Goal: Navigation & Orientation: Find specific page/section

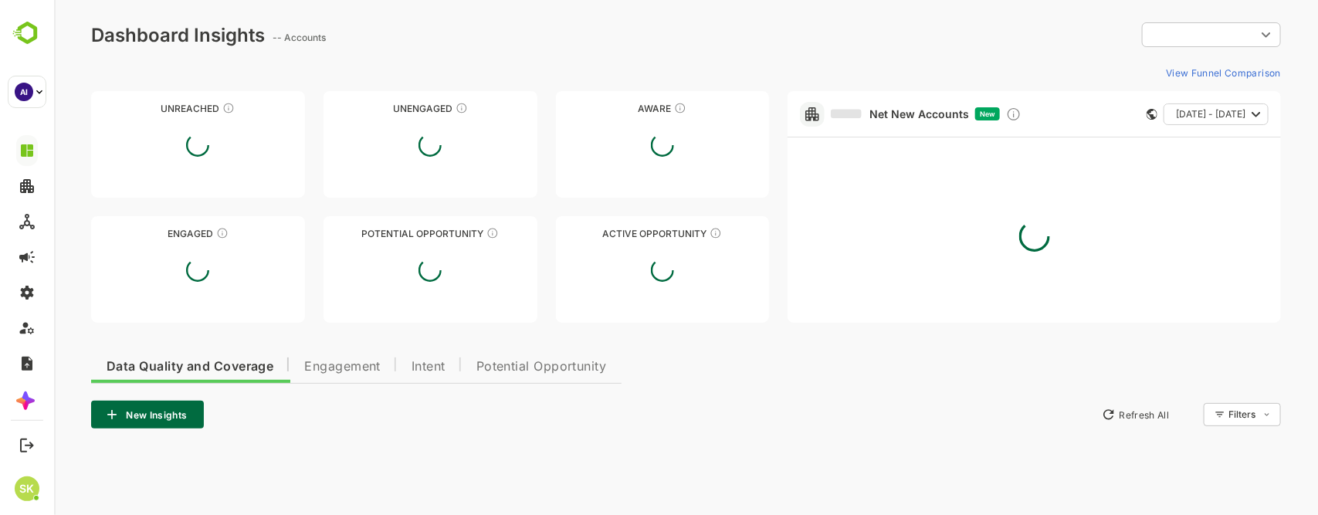
type input "**********"
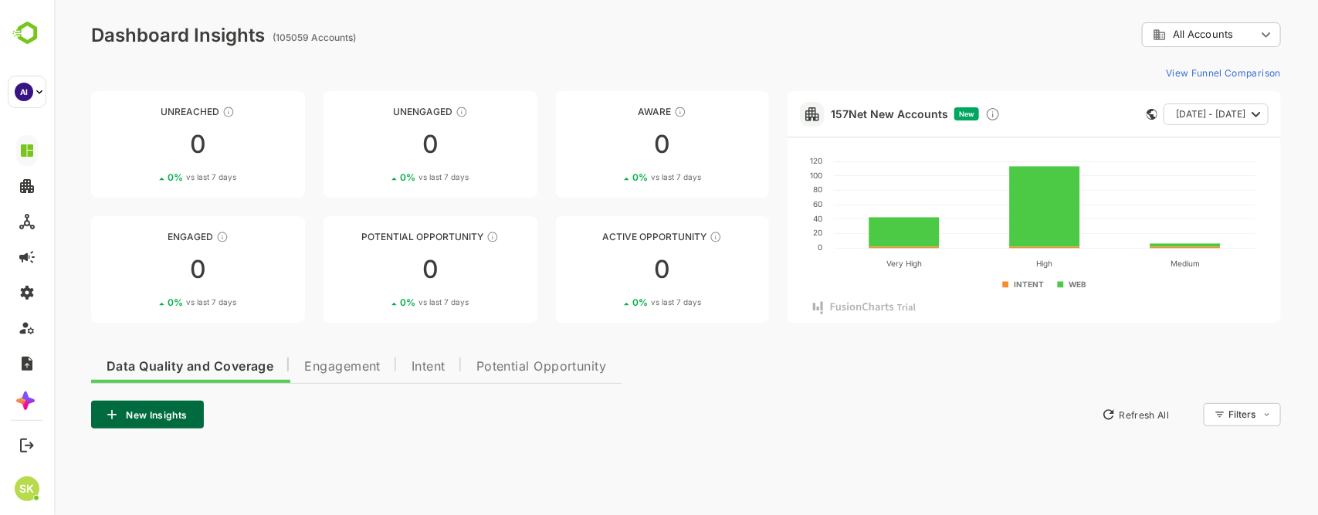
click at [770, 408] on div "New Insights Refresh All Filters ​" at bounding box center [685, 415] width 1190 height 28
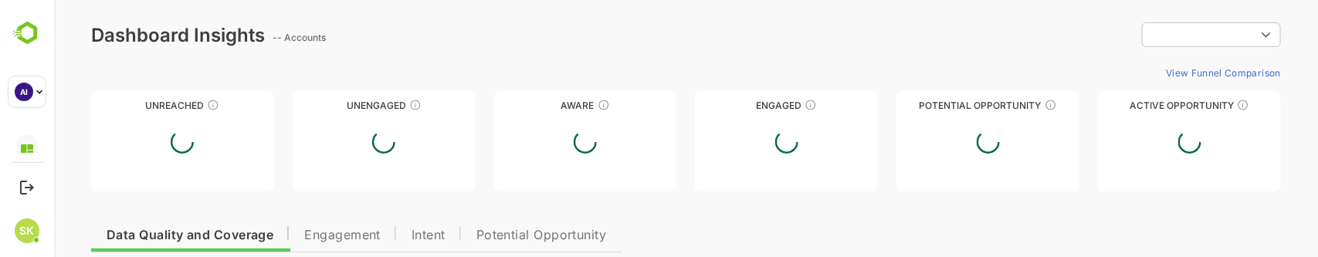
type input "**********"
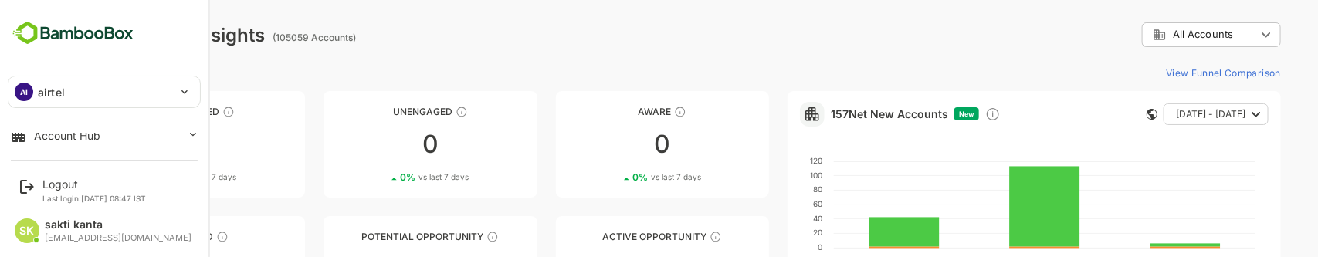
scroll to position [50, 0]
click at [62, 139] on div "Account Hub" at bounding box center [67, 136] width 66 height 13
click at [69, 137] on div "Account Hub" at bounding box center [67, 136] width 66 height 13
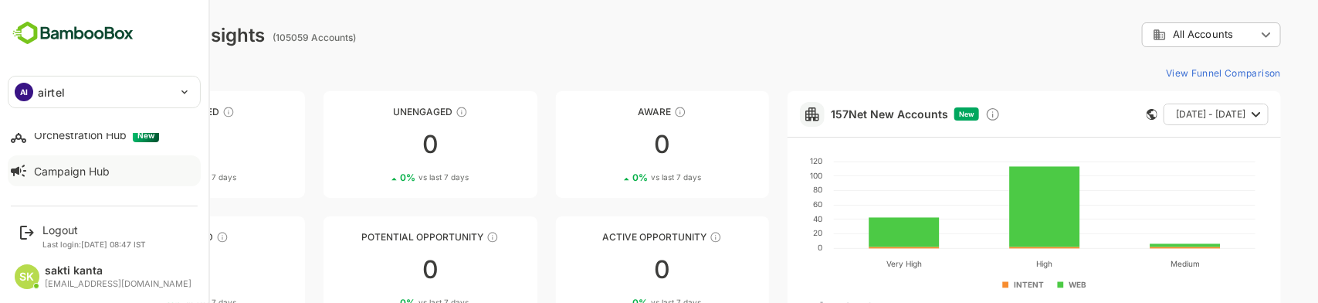
scroll to position [0, 0]
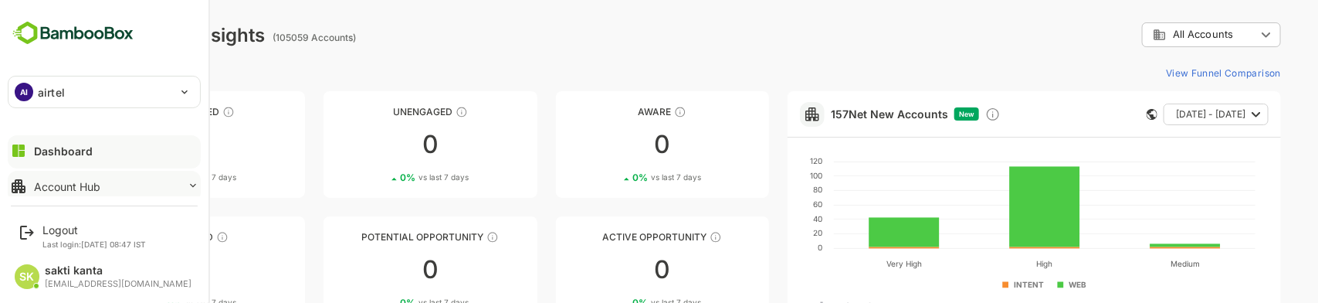
click at [81, 174] on button "Account Hub" at bounding box center [104, 186] width 193 height 31
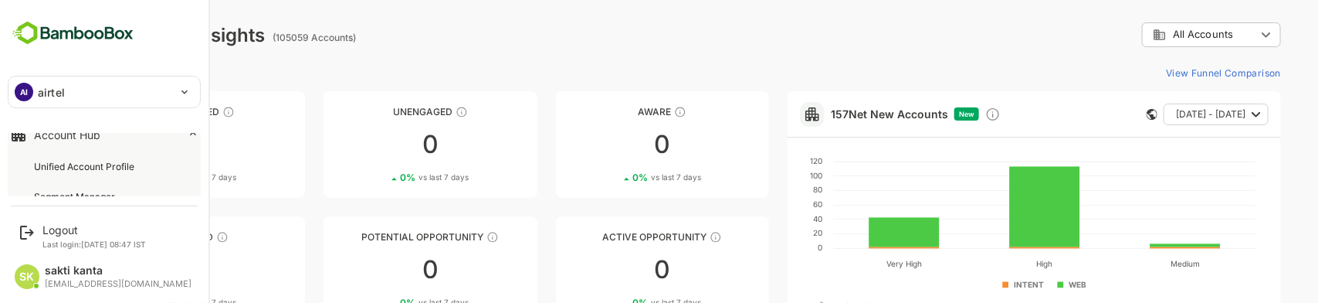
scroll to position [52, 0]
click at [77, 167] on div "Unified Account Profile" at bounding box center [85, 165] width 103 height 13
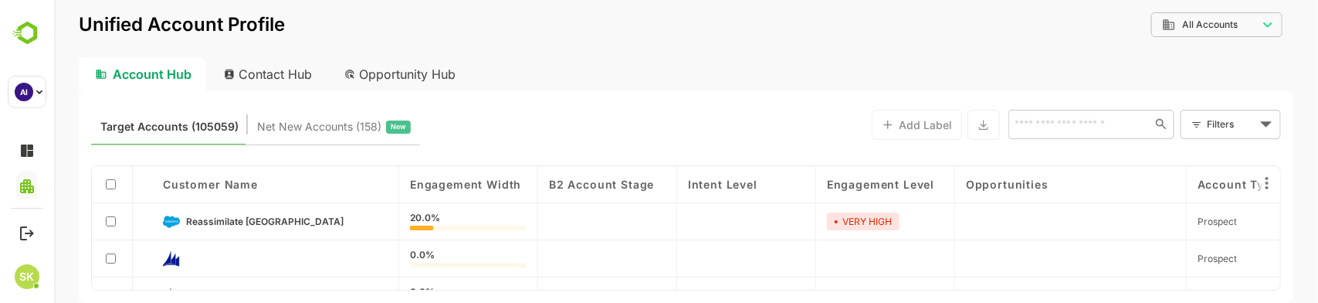
click at [258, 70] on div "Contact Hub" at bounding box center [268, 74] width 114 height 34
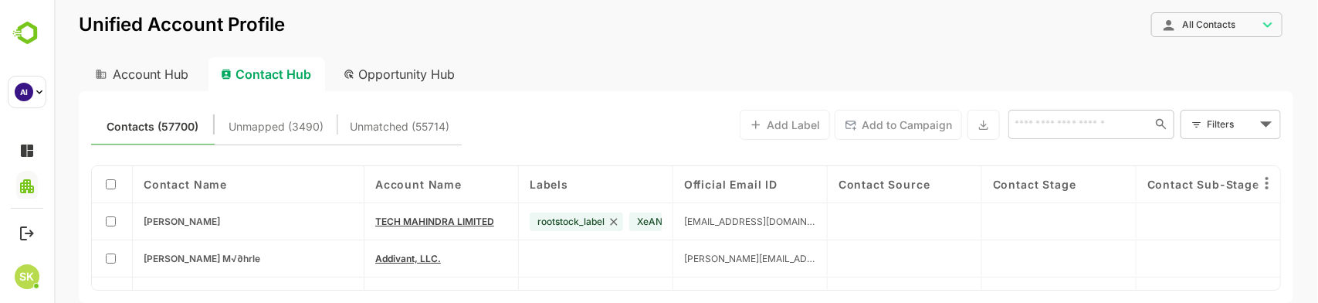
click at [407, 70] on div "Opportunity Hub" at bounding box center [398, 74] width 137 height 34
type input "**********"
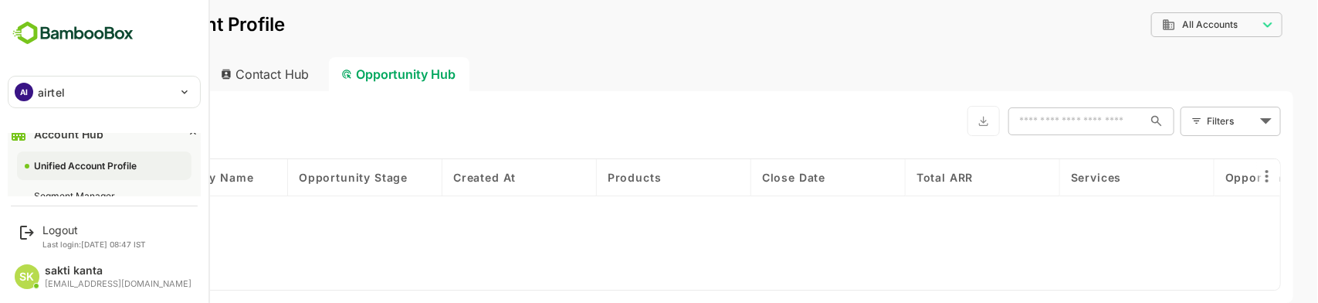
click at [31, 32] on img at bounding box center [73, 33] width 130 height 29
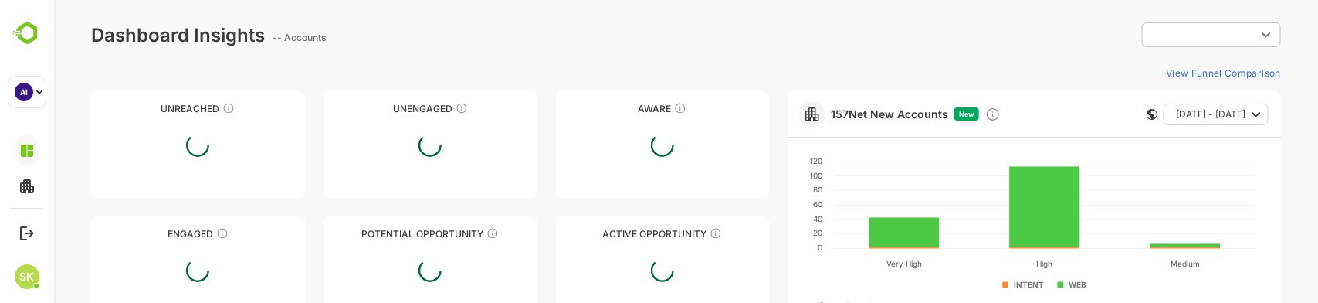
type input "**********"
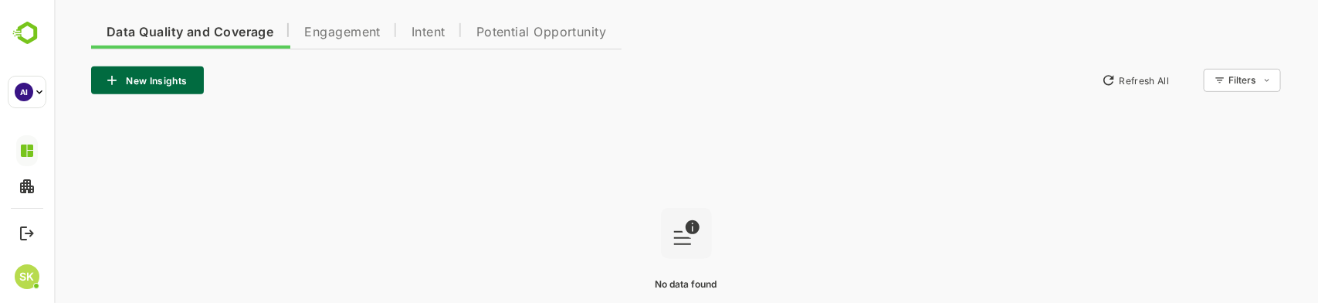
scroll to position [320, 0]
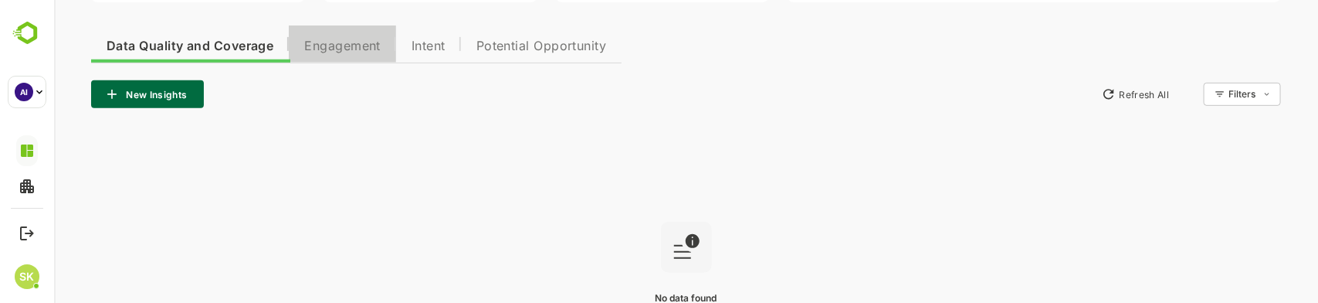
click at [341, 36] on button "Engagement" at bounding box center [341, 43] width 107 height 37
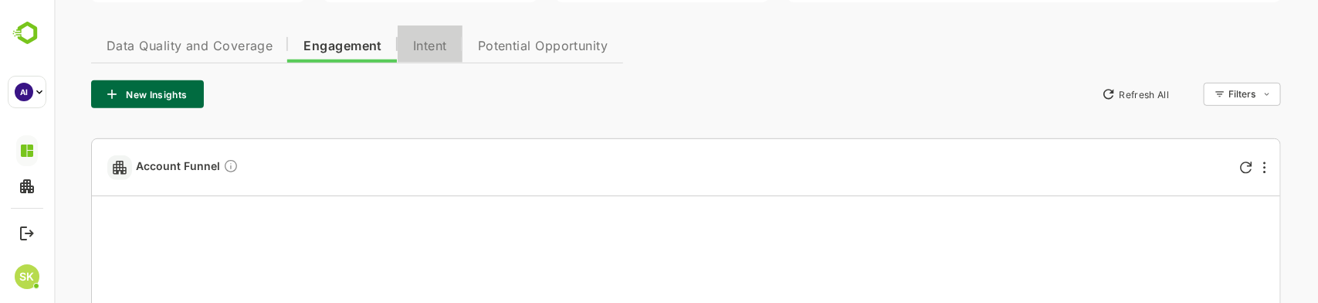
click at [425, 41] on span "Intent" at bounding box center [429, 46] width 34 height 12
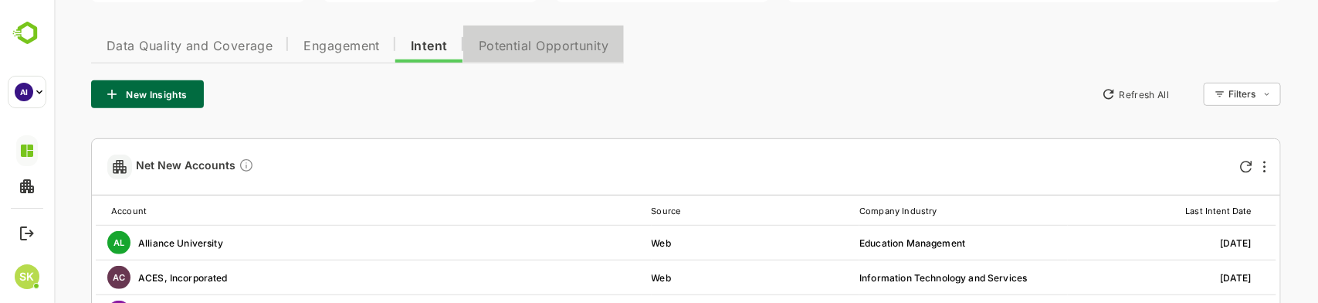
click at [513, 41] on span "Potential Opportunity" at bounding box center [543, 46] width 130 height 12
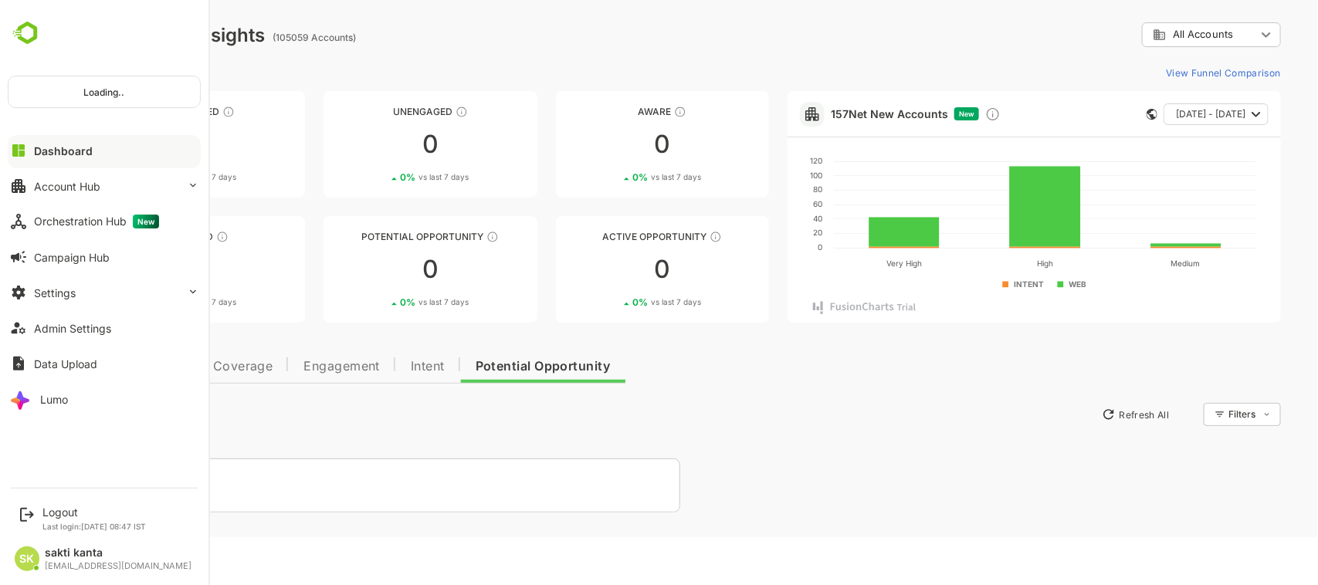
scroll to position [0, 0]
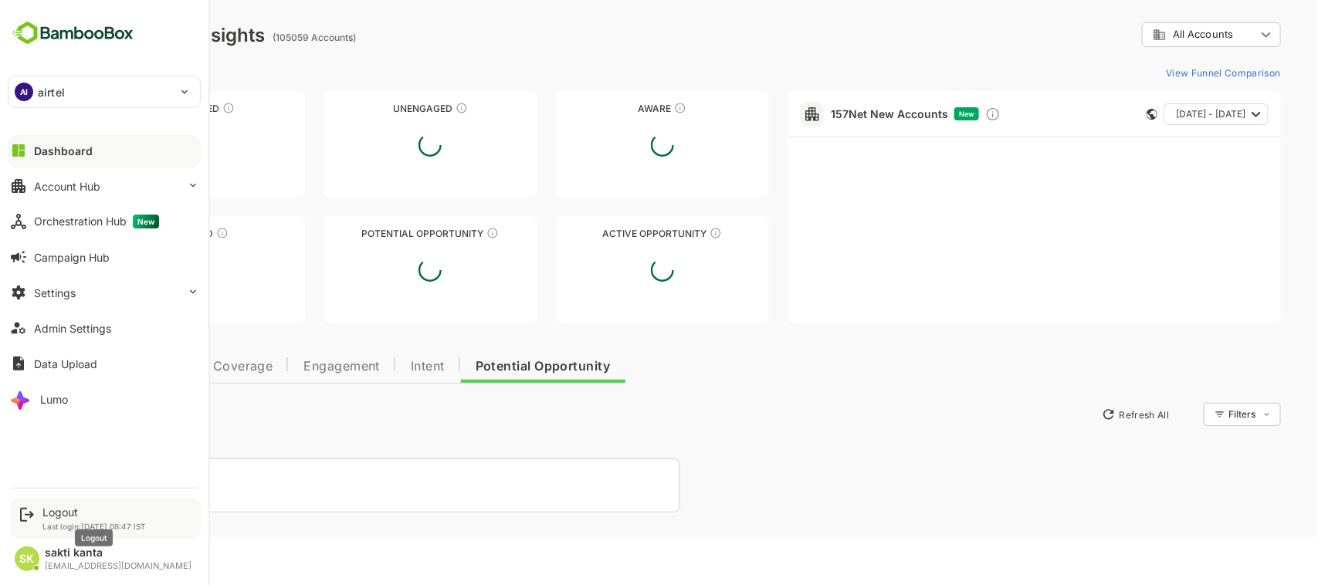
click at [58, 256] on div "Logout" at bounding box center [93, 512] width 103 height 13
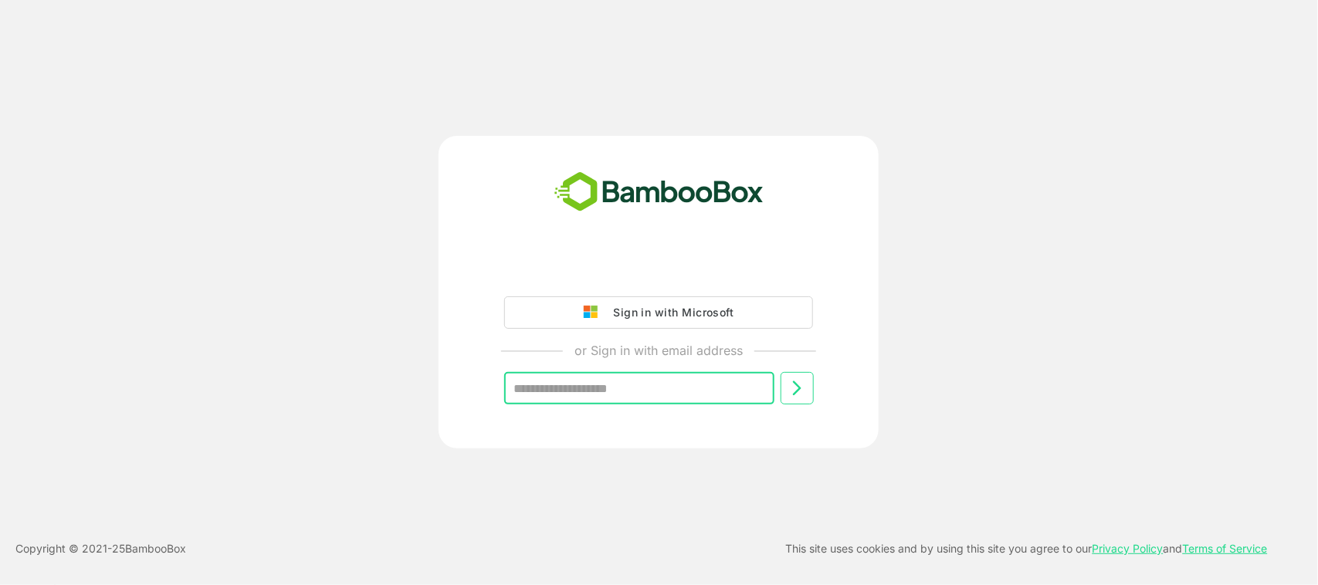
click at [655, 256] on input "text" at bounding box center [639, 388] width 270 height 32
